Goal: Task Accomplishment & Management: Manage account settings

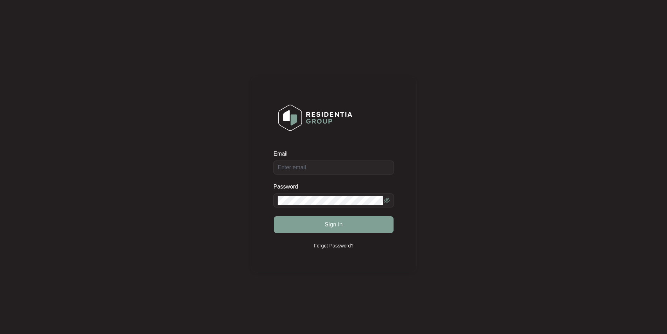
click at [336, 171] on div "Email" at bounding box center [333, 162] width 120 height 25
click at [323, 169] on input "Email" at bounding box center [333, 167] width 120 height 14
type input "[EMAIL_ADDRESS][DOMAIN_NAME]"
click at [274, 216] on button "Sign in" at bounding box center [334, 224] width 120 height 17
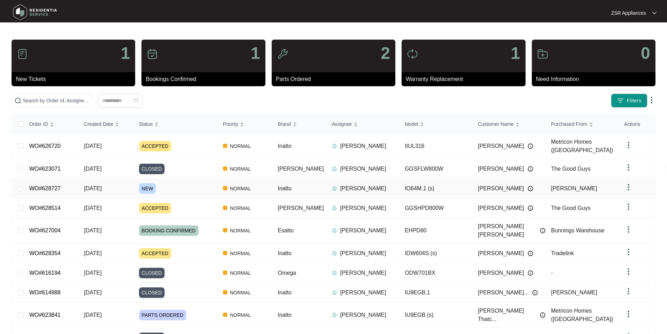
click at [56, 185] on link "WO#628727" at bounding box center [45, 188] width 32 height 6
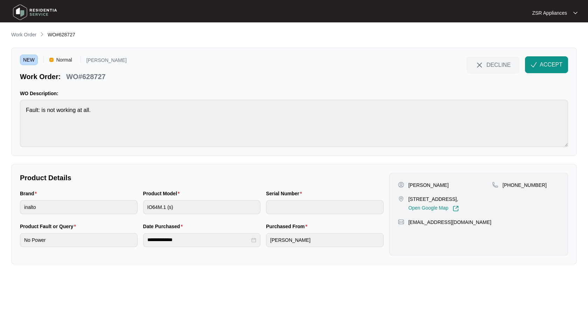
click at [437, 198] on p "[STREET_ADDRESS]," at bounding box center [433, 199] width 50 height 7
drag, startPoint x: 427, startPoint y: 200, endPoint x: 445, endPoint y: 199, distance: 17.9
click at [445, 199] on p "[STREET_ADDRESS]," at bounding box center [433, 199] width 50 height 7
copy p "36 Linka"
click at [421, 184] on p "[PERSON_NAME]" at bounding box center [428, 185] width 40 height 7
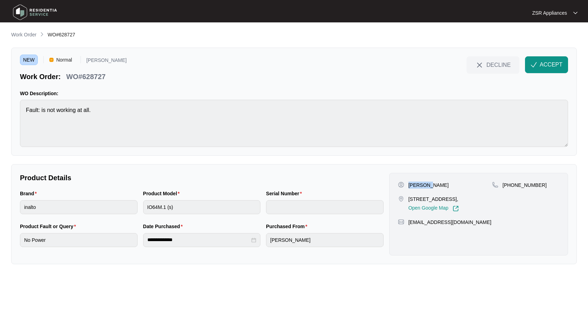
click at [421, 184] on p "[PERSON_NAME]" at bounding box center [428, 185] width 40 height 7
copy p "[PERSON_NAME]"
click at [522, 183] on p "[PHONE_NUMBER]" at bounding box center [525, 185] width 44 height 7
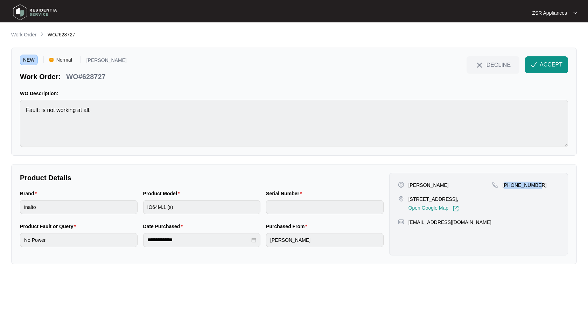
copy p "61416237733"
drag, startPoint x: 428, startPoint y: 199, endPoint x: 458, endPoint y: 199, distance: 30.1
click at [458, 199] on p "[STREET_ADDRESS]," at bounding box center [433, 199] width 50 height 7
copy p "[STREET_ADDRESS]"
click at [459, 197] on p "[STREET_ADDRESS]," at bounding box center [433, 199] width 50 height 7
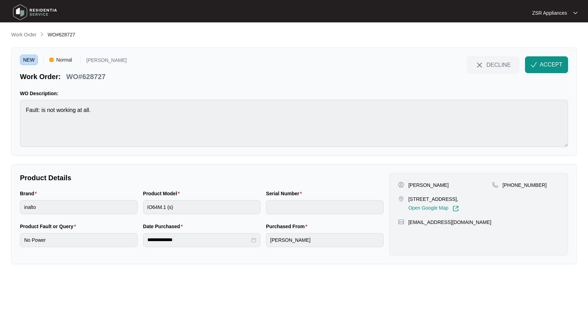
click at [459, 197] on p "[STREET_ADDRESS]," at bounding box center [433, 199] width 50 height 7
copy p "Bonshaw"
click at [433, 185] on p "[PERSON_NAME]" at bounding box center [428, 185] width 40 height 7
copy p "[PERSON_NAME]"
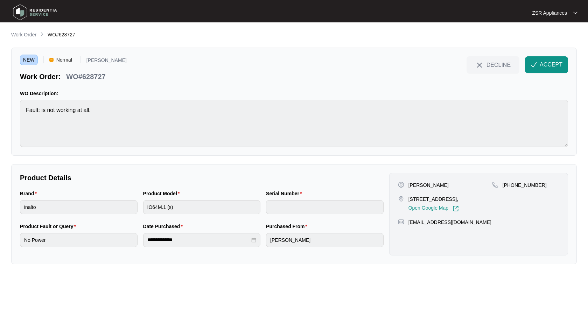
click at [89, 74] on p "WO#628727" at bounding box center [85, 77] width 39 height 10
drag, startPoint x: 89, startPoint y: 74, endPoint x: 326, endPoint y: 92, distance: 237.3
click at [103, 75] on p "WO#628727" at bounding box center [85, 77] width 39 height 10
copy p "628727"
click at [559, 65] on span "ACCEPT" at bounding box center [551, 65] width 23 height 8
